Goal: Use online tool/utility: Utilize a website feature to perform a specific function

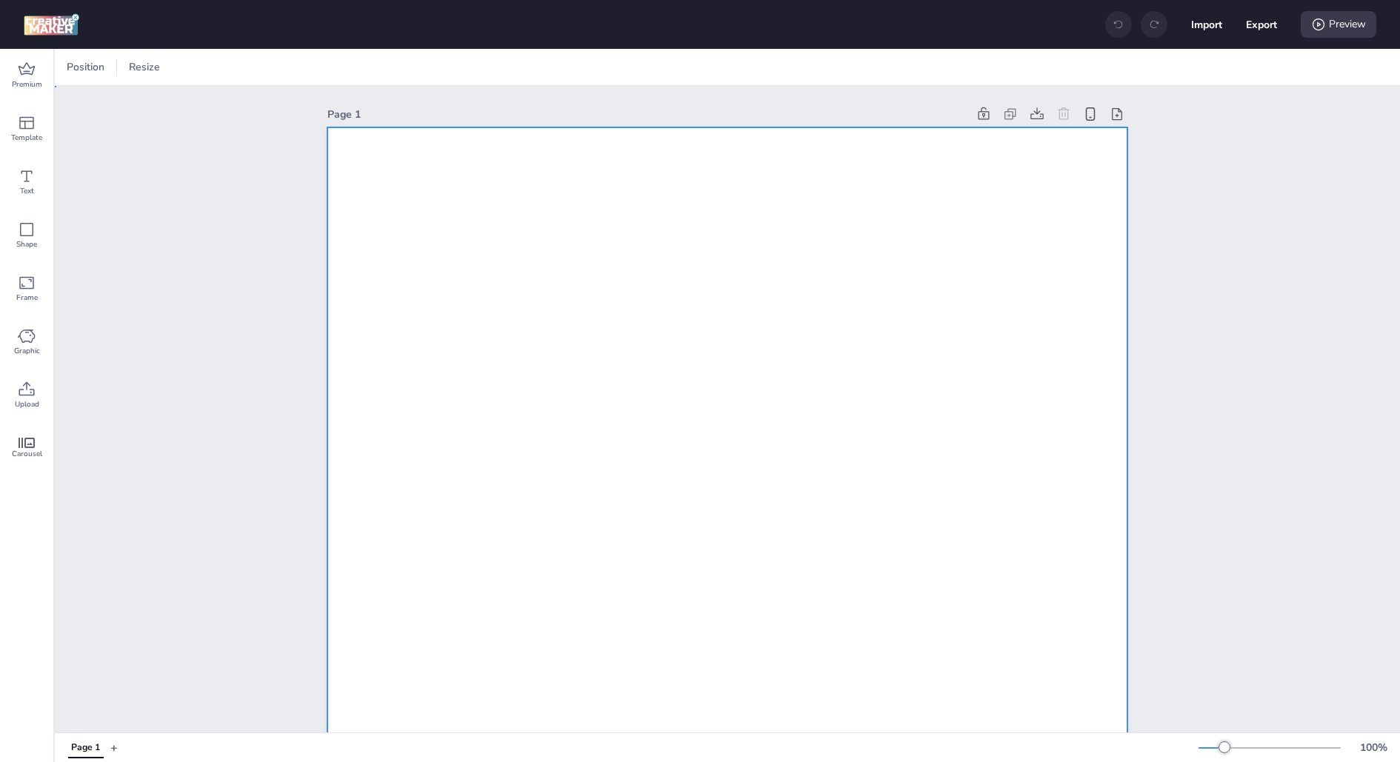
click at [215, 67] on div at bounding box center [202, 68] width 34 height 24
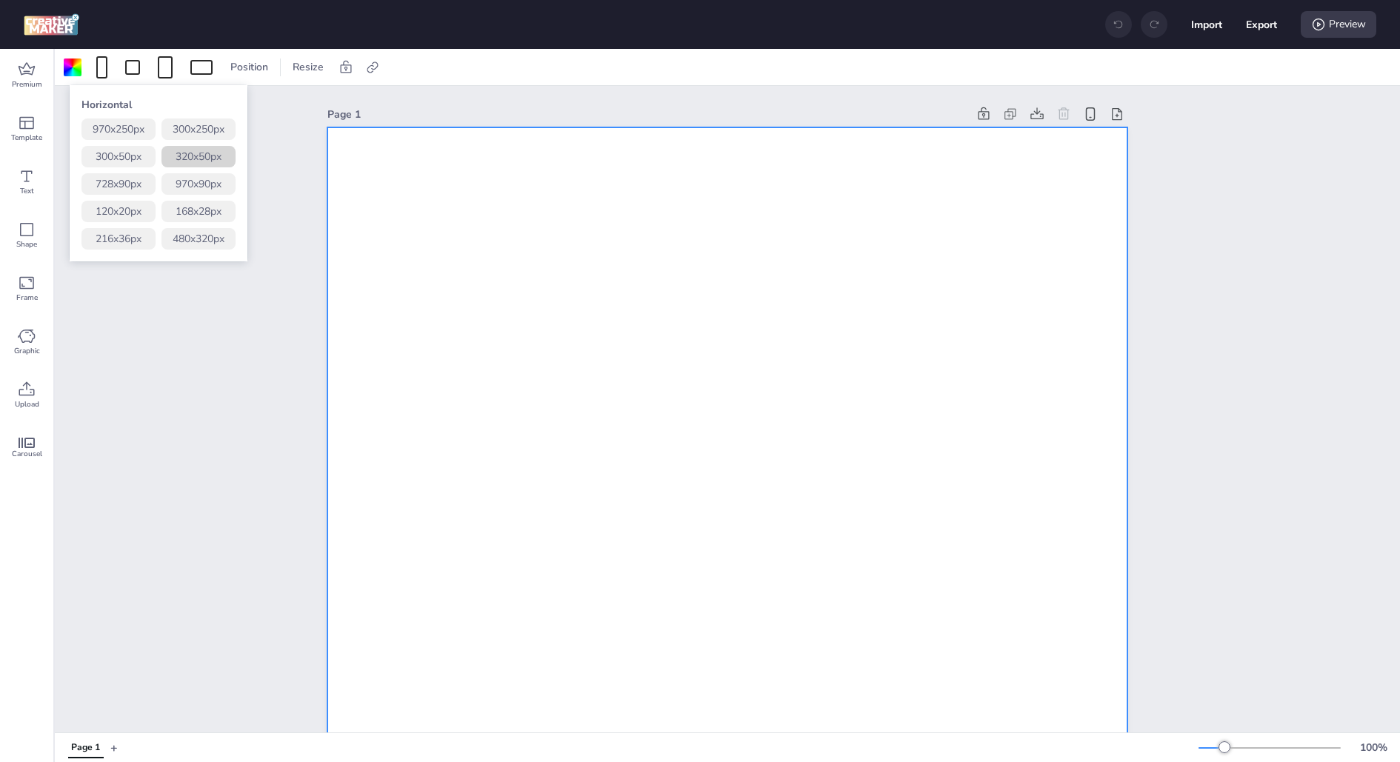
click at [199, 161] on button "320 x 50 px" at bounding box center [199, 156] width 74 height 21
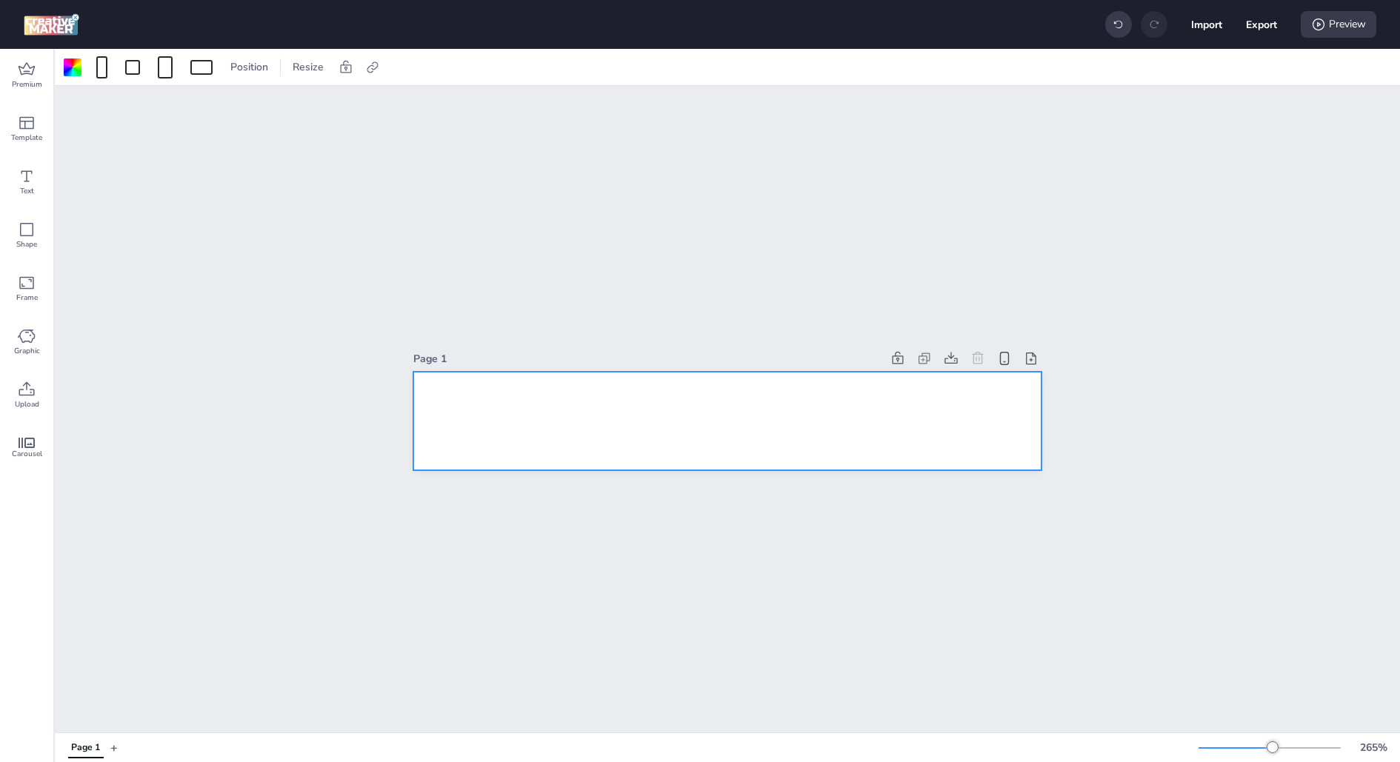
click at [216, 210] on div "Page 1" at bounding box center [728, 409] width 1346 height 647
click at [558, 413] on div at bounding box center [727, 421] width 628 height 99
click at [374, 67] on icon at bounding box center [372, 67] width 11 height 11
click at [333, 87] on div "Activate hyperlink" at bounding box center [293, 105] width 178 height 40
click at [316, 97] on span "Activate hyperlink" at bounding box center [275, 105] width 82 height 16
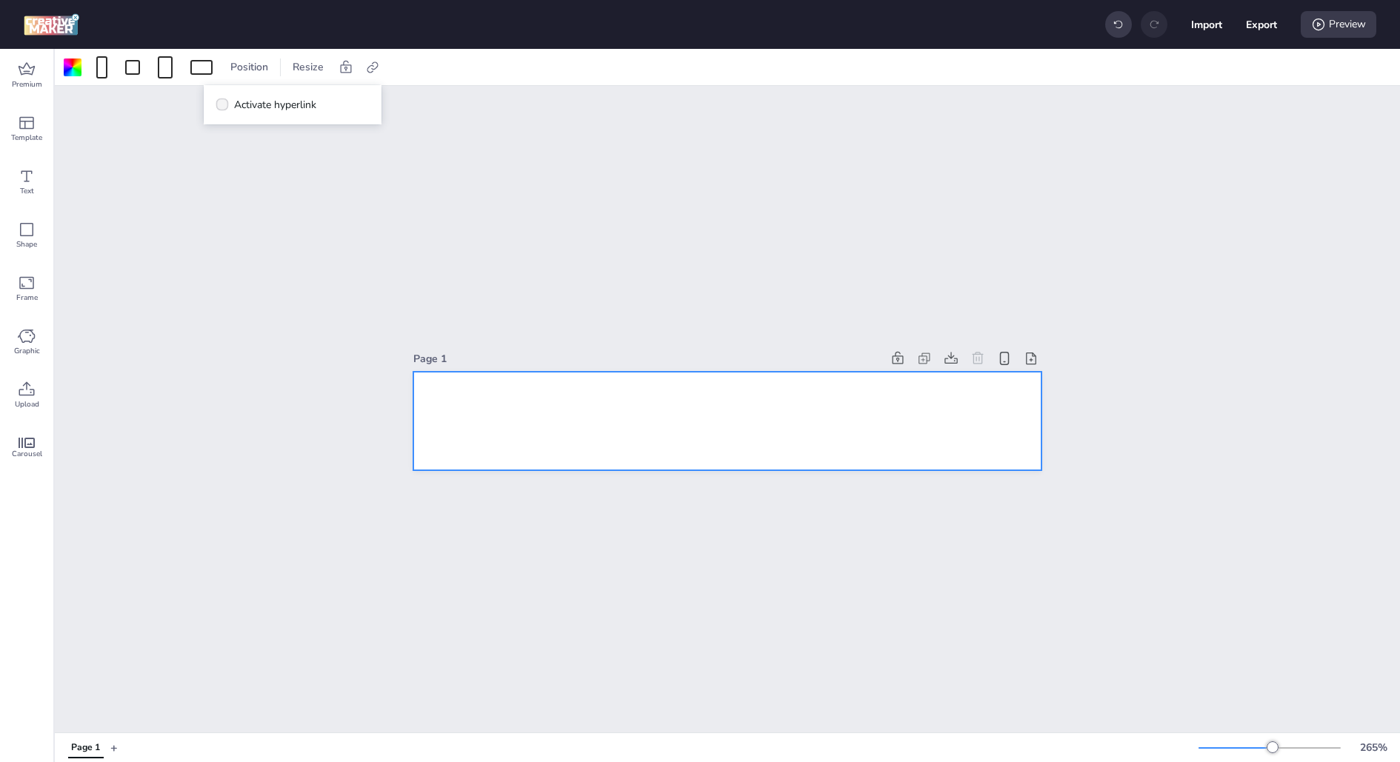
click at [225, 106] on input "Activate hyperlink" at bounding box center [220, 111] width 10 height 10
checkbox input "true"
click at [299, 164] on div "[URL][DOMAIN_NAME]" at bounding box center [293, 176] width 136 height 28
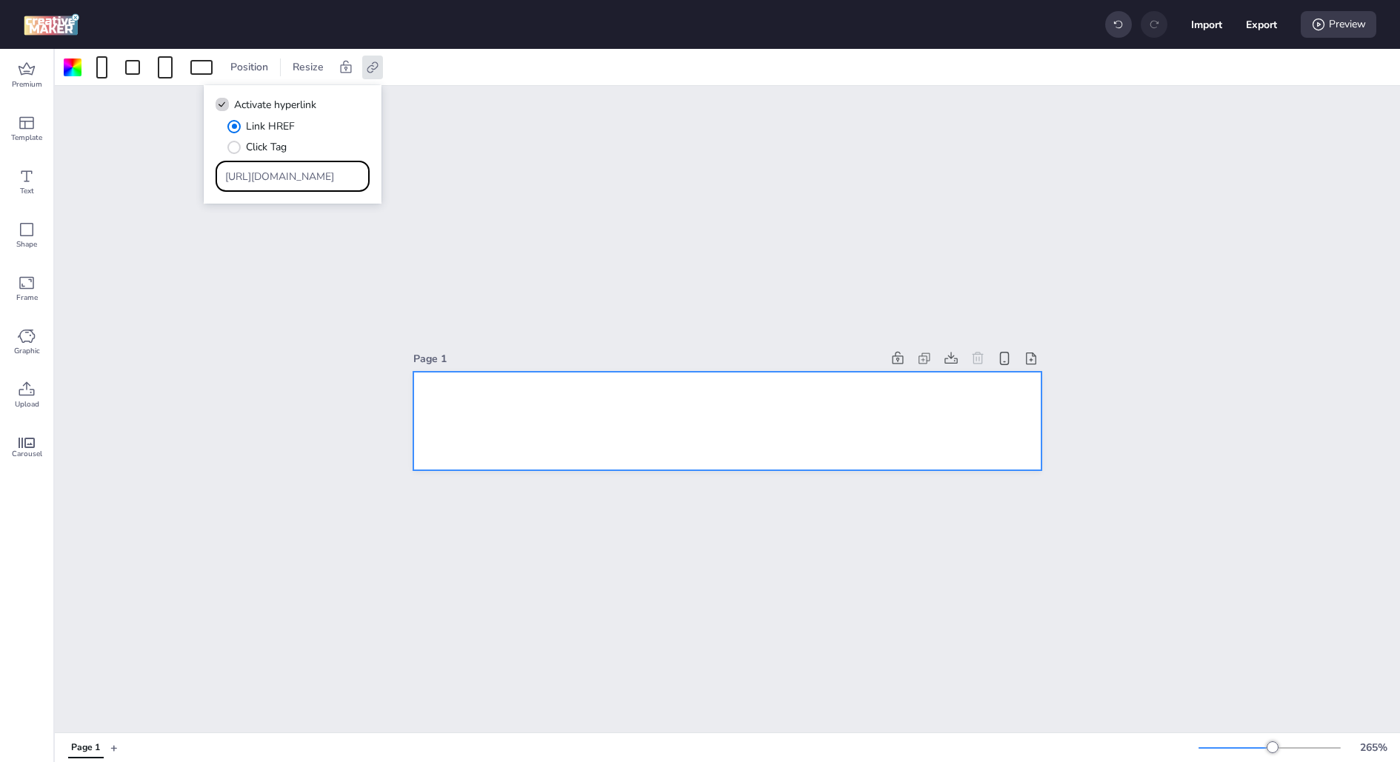
click at [293, 185] on div "[URL][DOMAIN_NAME]" at bounding box center [293, 176] width 136 height 28
click at [298, 172] on input "[URL][DOMAIN_NAME]" at bounding box center [293, 177] width 136 height 16
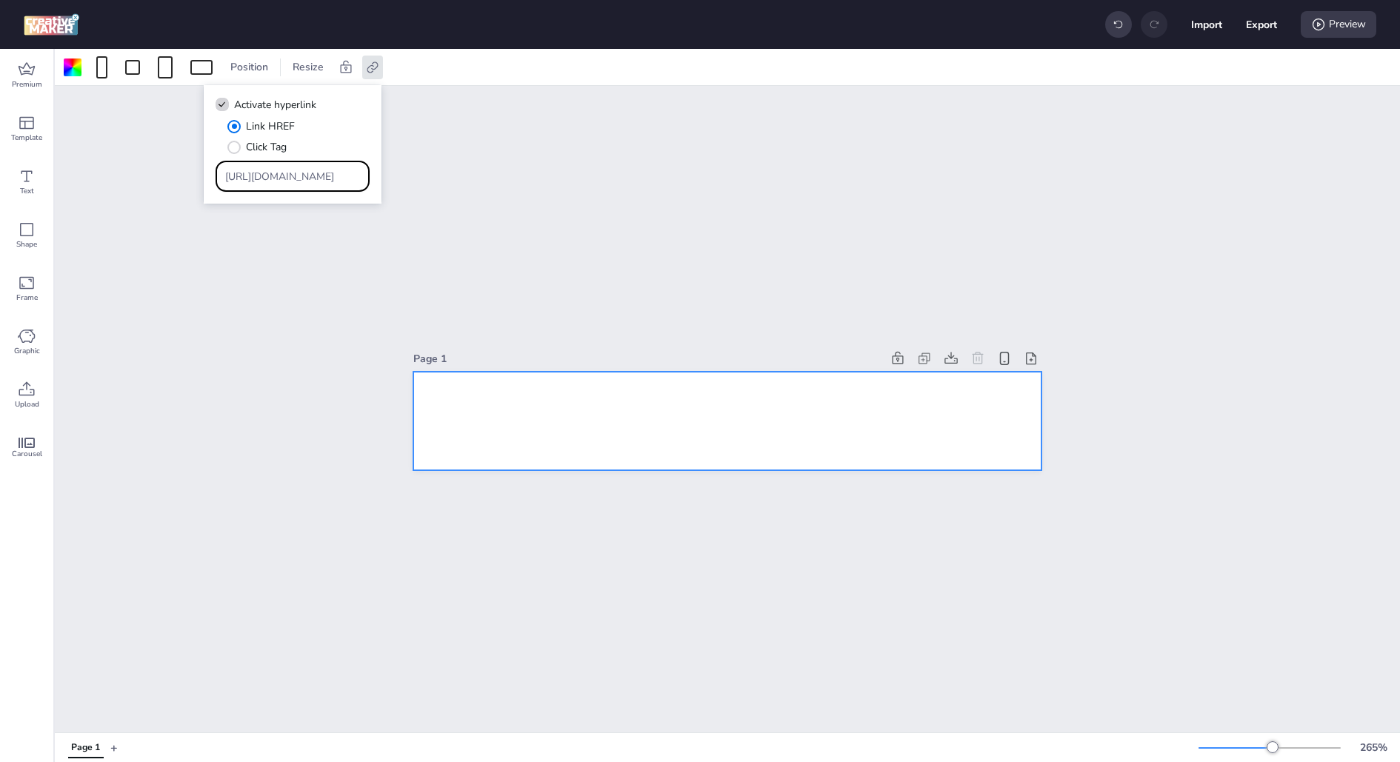
click at [298, 172] on input "[URL][DOMAIN_NAME]" at bounding box center [293, 177] width 136 height 16
paste input "[DOMAIN_NAME][URL]"
type input "[URL][DOMAIN_NAME]"
click at [302, 225] on div "Page 1" at bounding box center [728, 409] width 1346 height 647
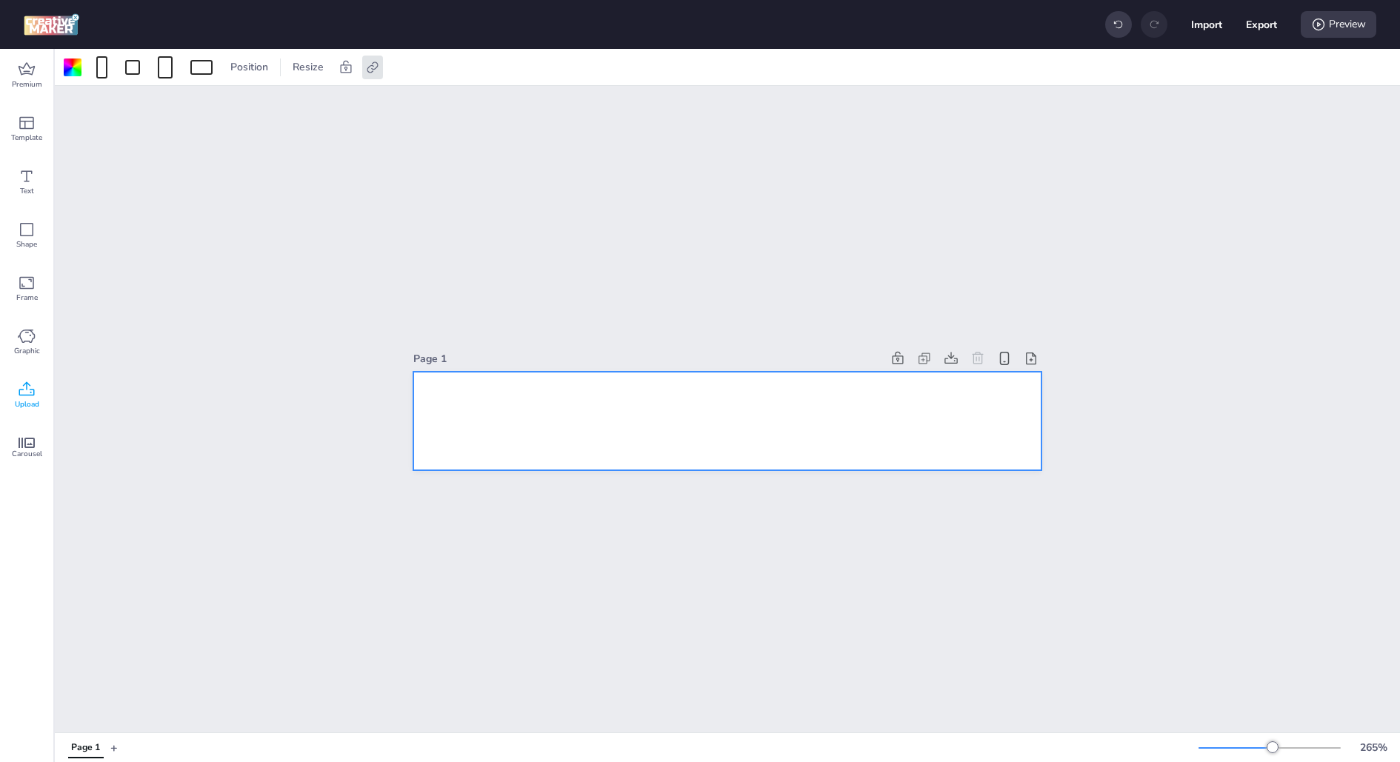
click at [33, 405] on span "Upload" at bounding box center [27, 405] width 24 height 12
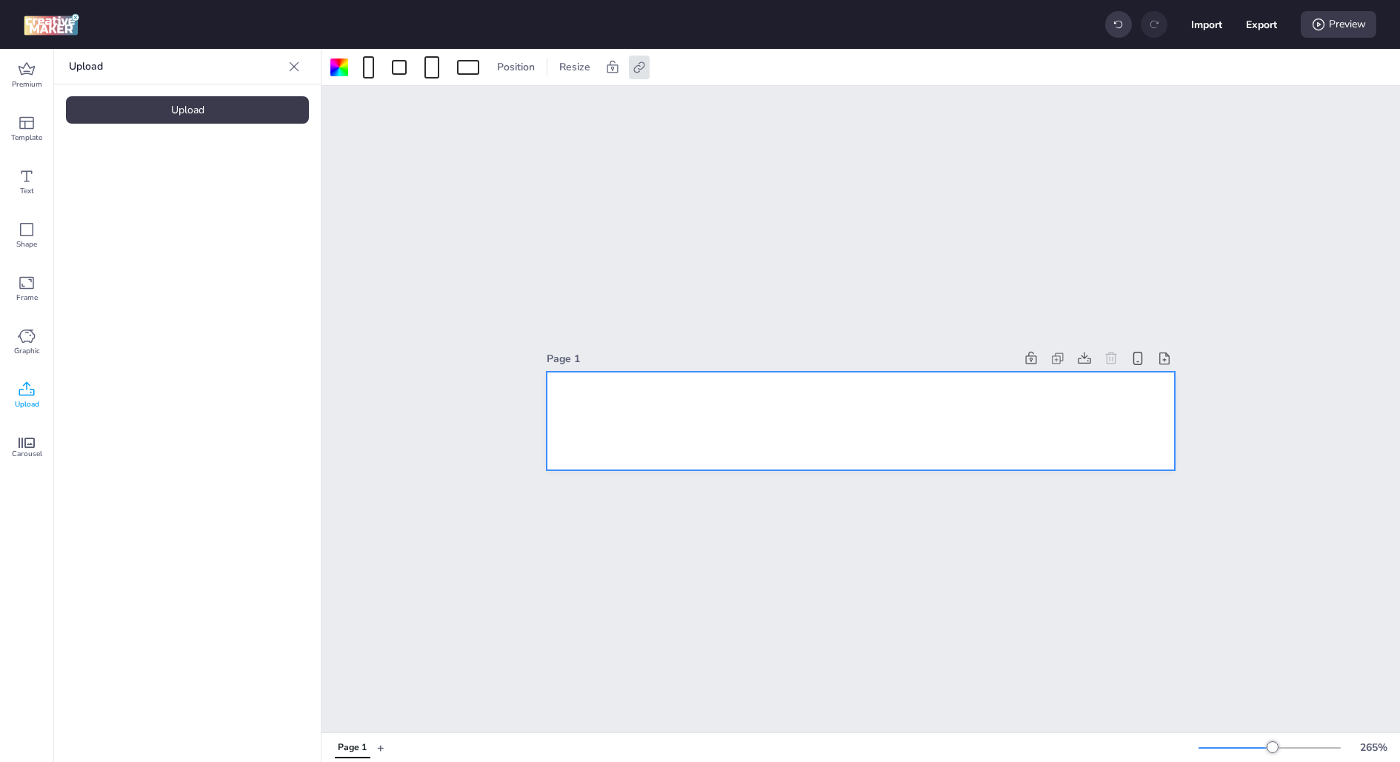
click at [217, 112] on div "Upload" at bounding box center [187, 109] width 243 height 27
click at [132, 215] on img at bounding box center [125, 207] width 90 height 16
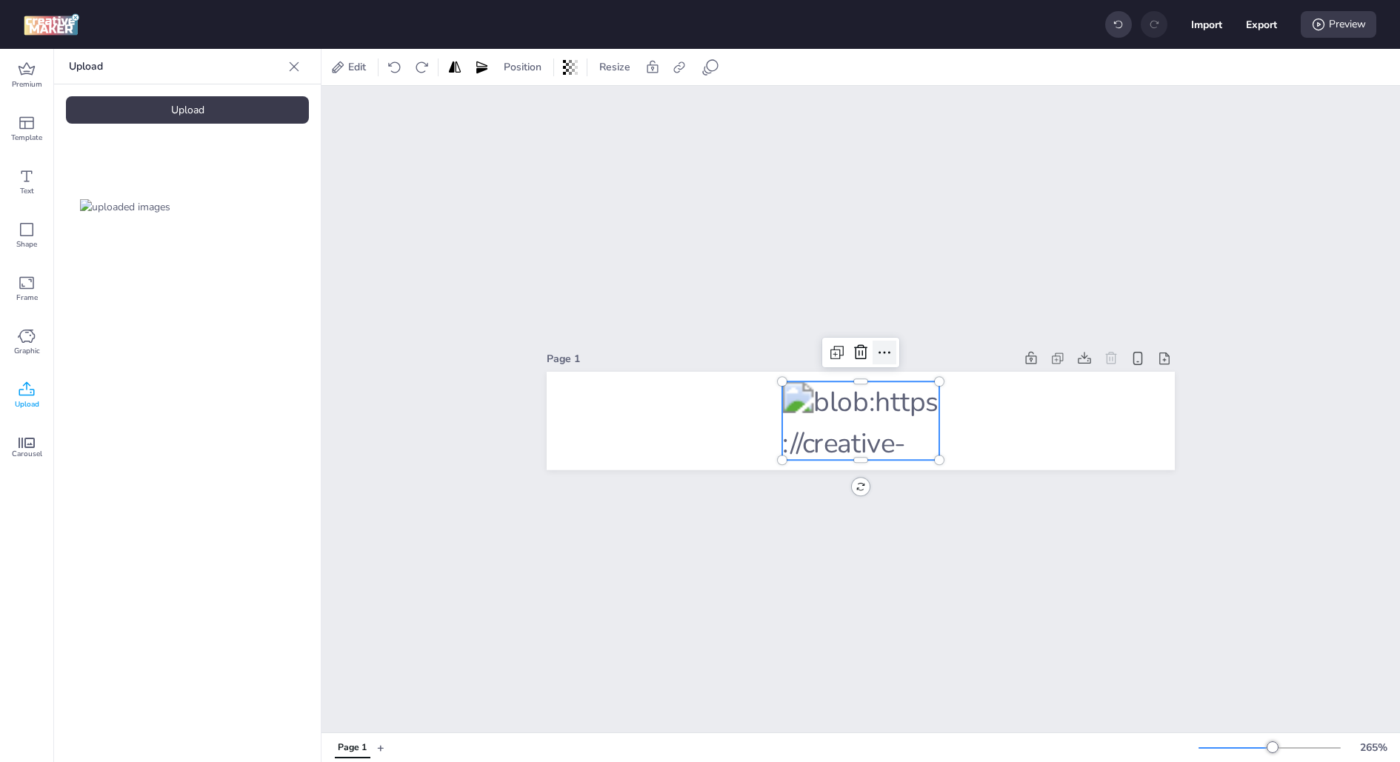
click at [876, 355] on icon at bounding box center [885, 353] width 18 height 18
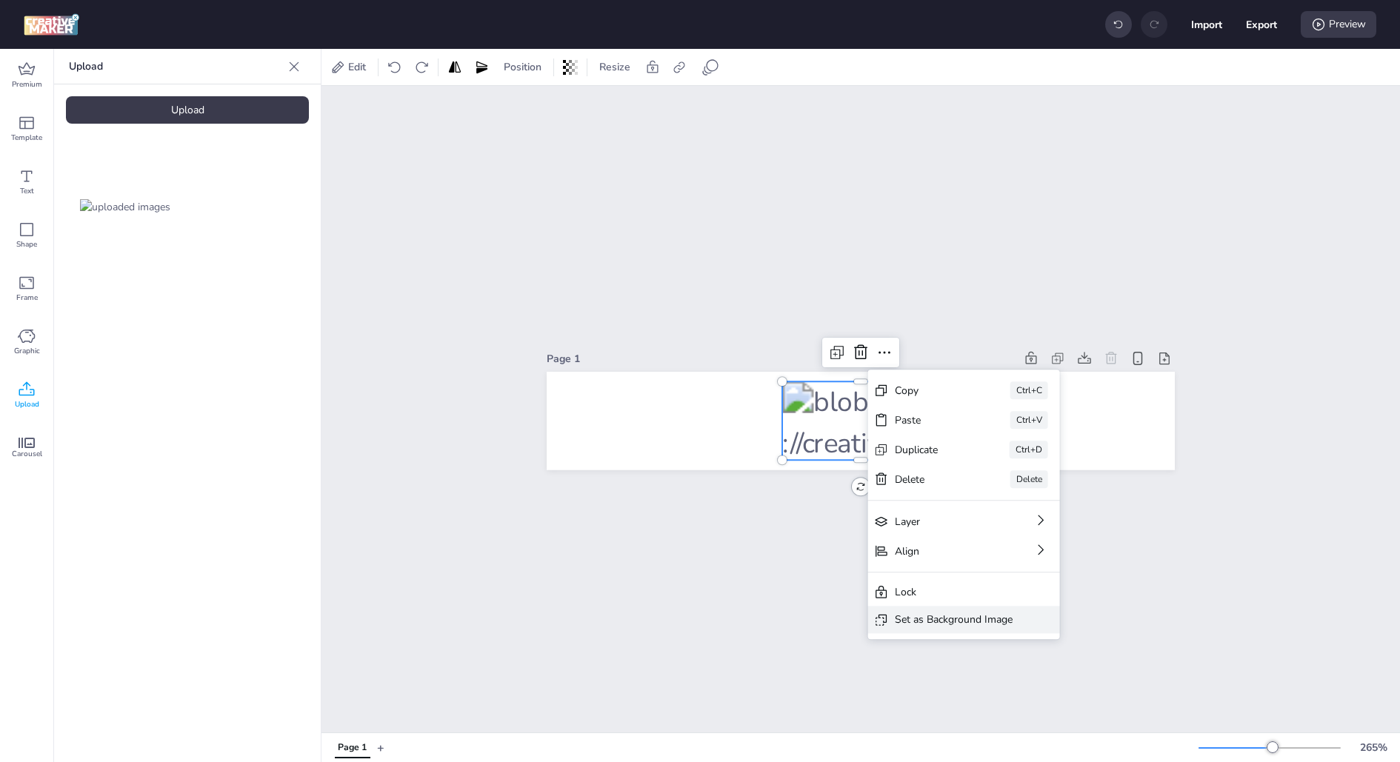
click at [960, 621] on div "Set as Background Image" at bounding box center [954, 620] width 118 height 16
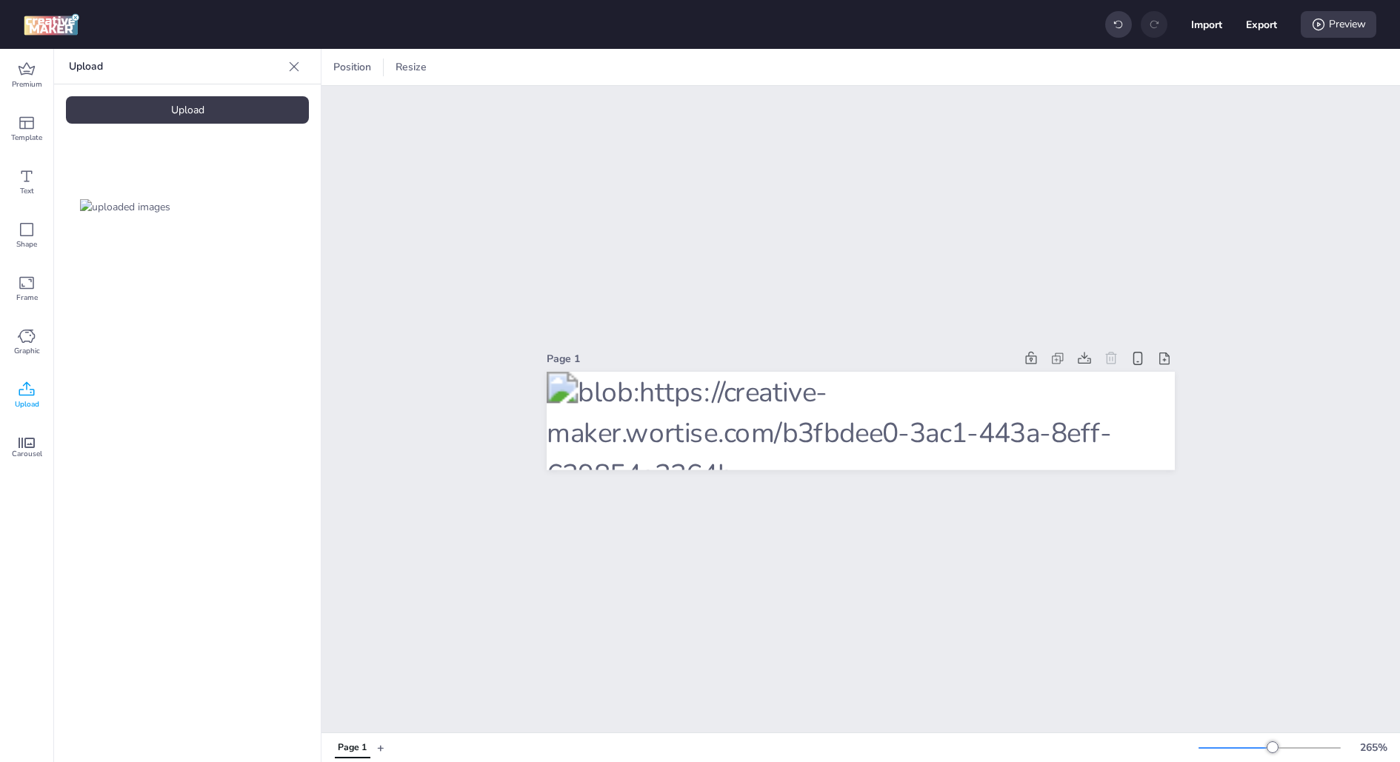
click at [940, 581] on div "Page 1" at bounding box center [861, 409] width 1079 height 647
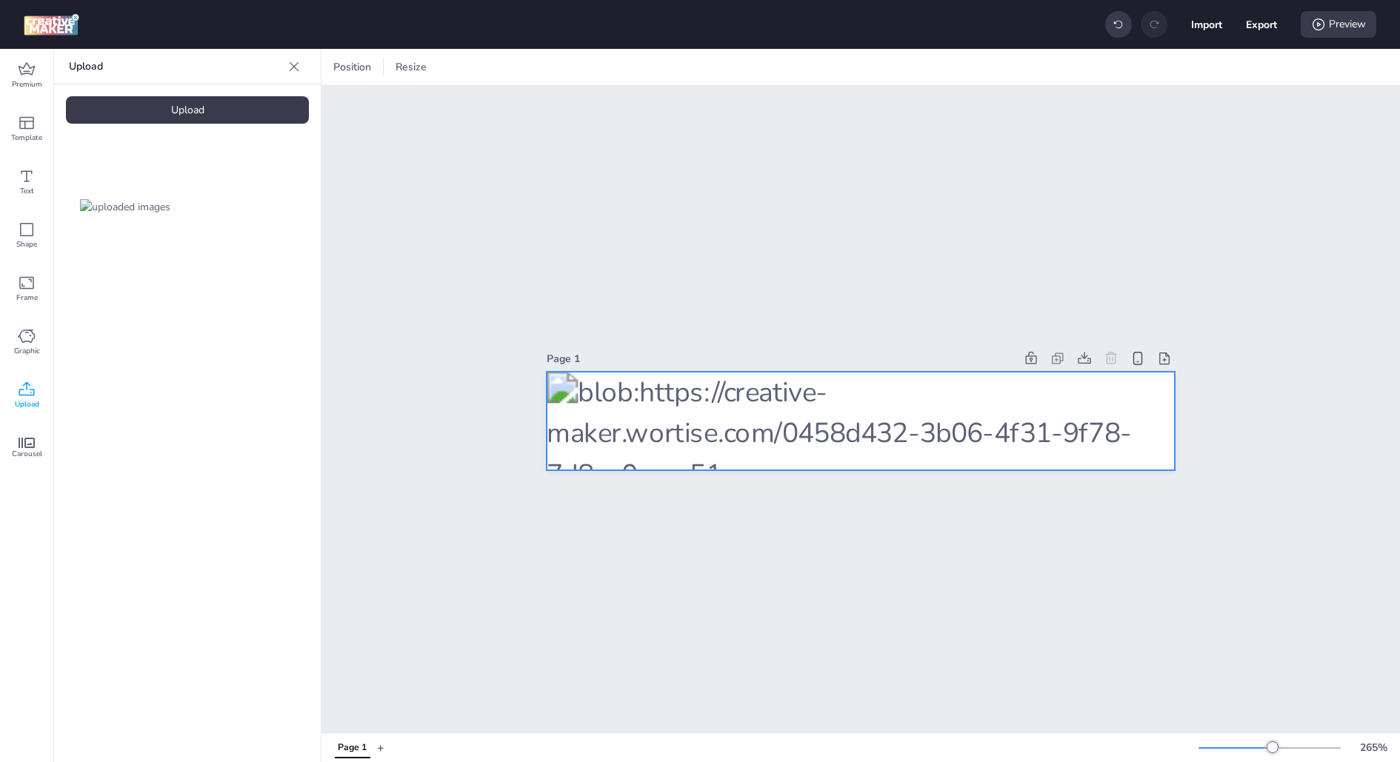
click at [914, 416] on div at bounding box center [861, 421] width 628 height 99
click at [1260, 31] on button "Export" at bounding box center [1262, 25] width 30 height 30
select select "html"
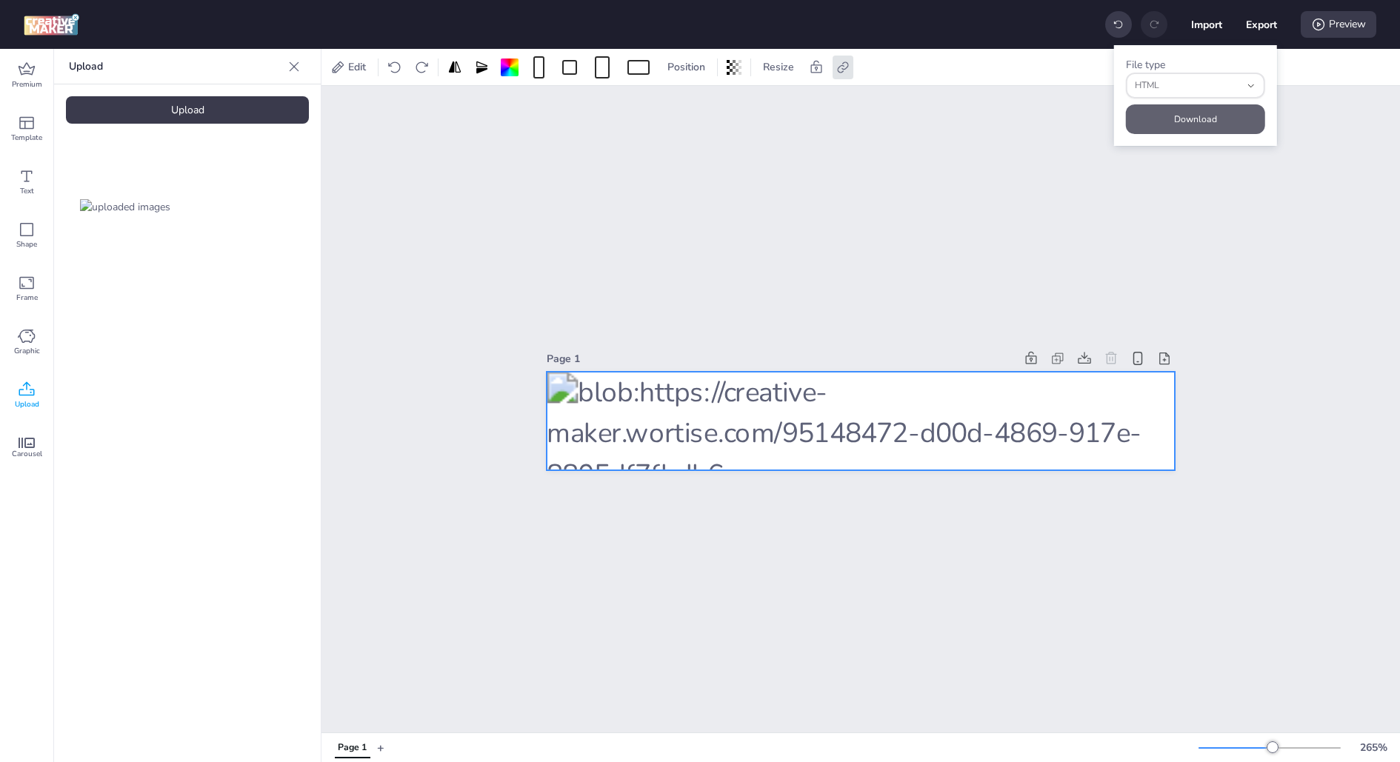
click at [1177, 115] on button "Download" at bounding box center [1195, 119] width 139 height 30
